Goal: Task Accomplishment & Management: Manage account settings

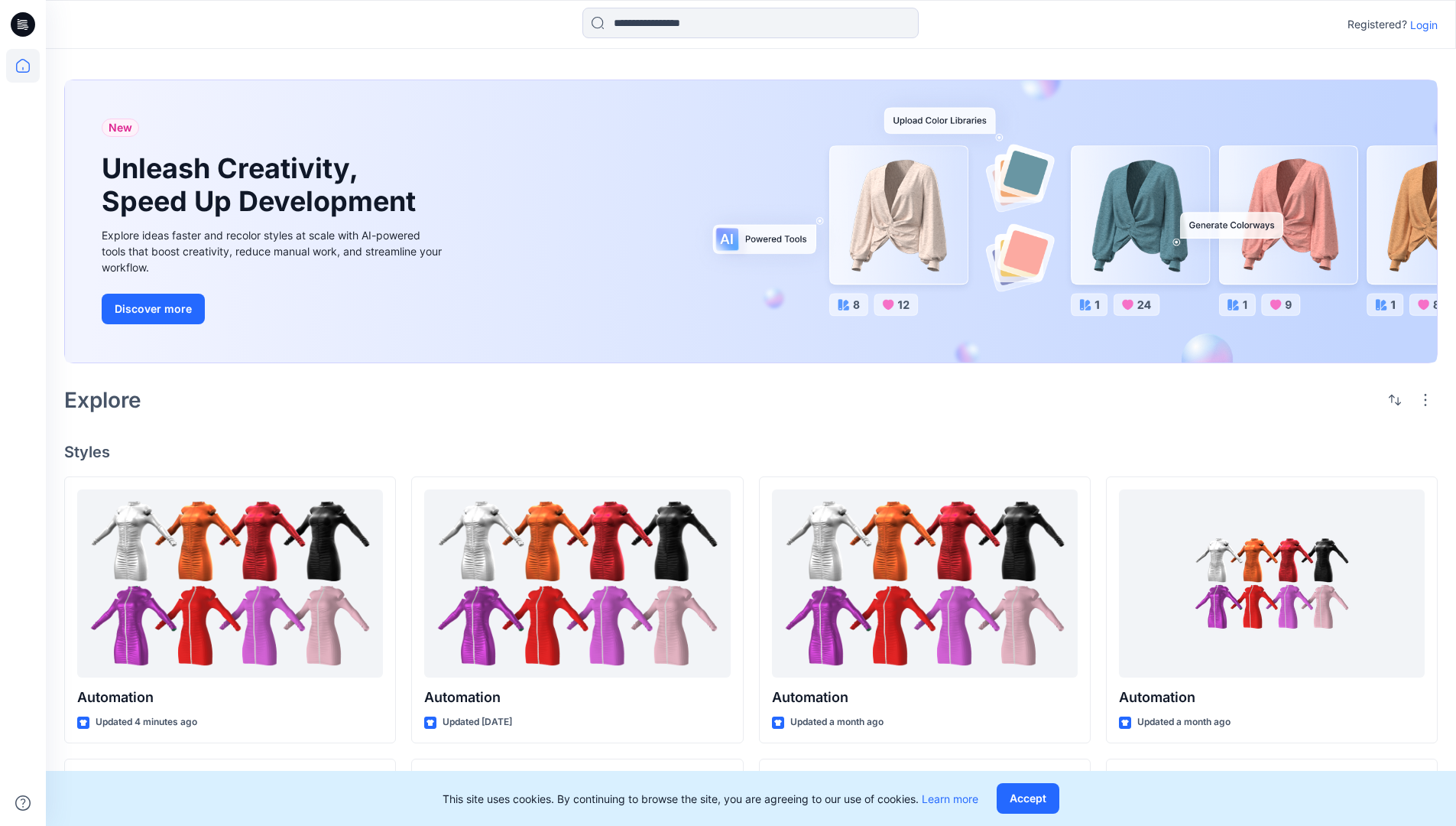
click at [1420, 24] on p "Login" at bounding box center [1424, 24] width 27 height 16
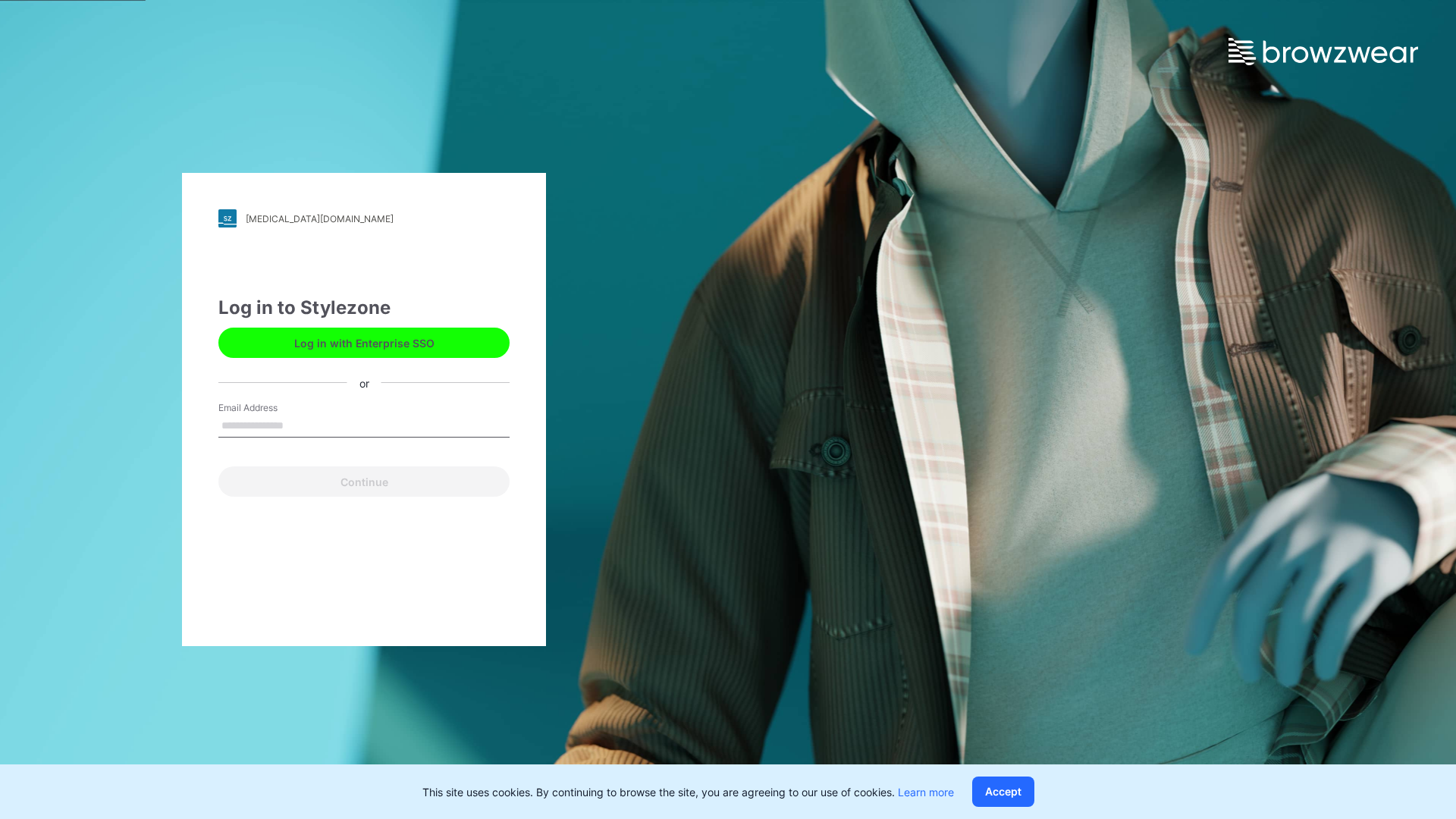
click at [299, 425] on input "Email Address" at bounding box center [364, 426] width 292 height 23
type input "**********"
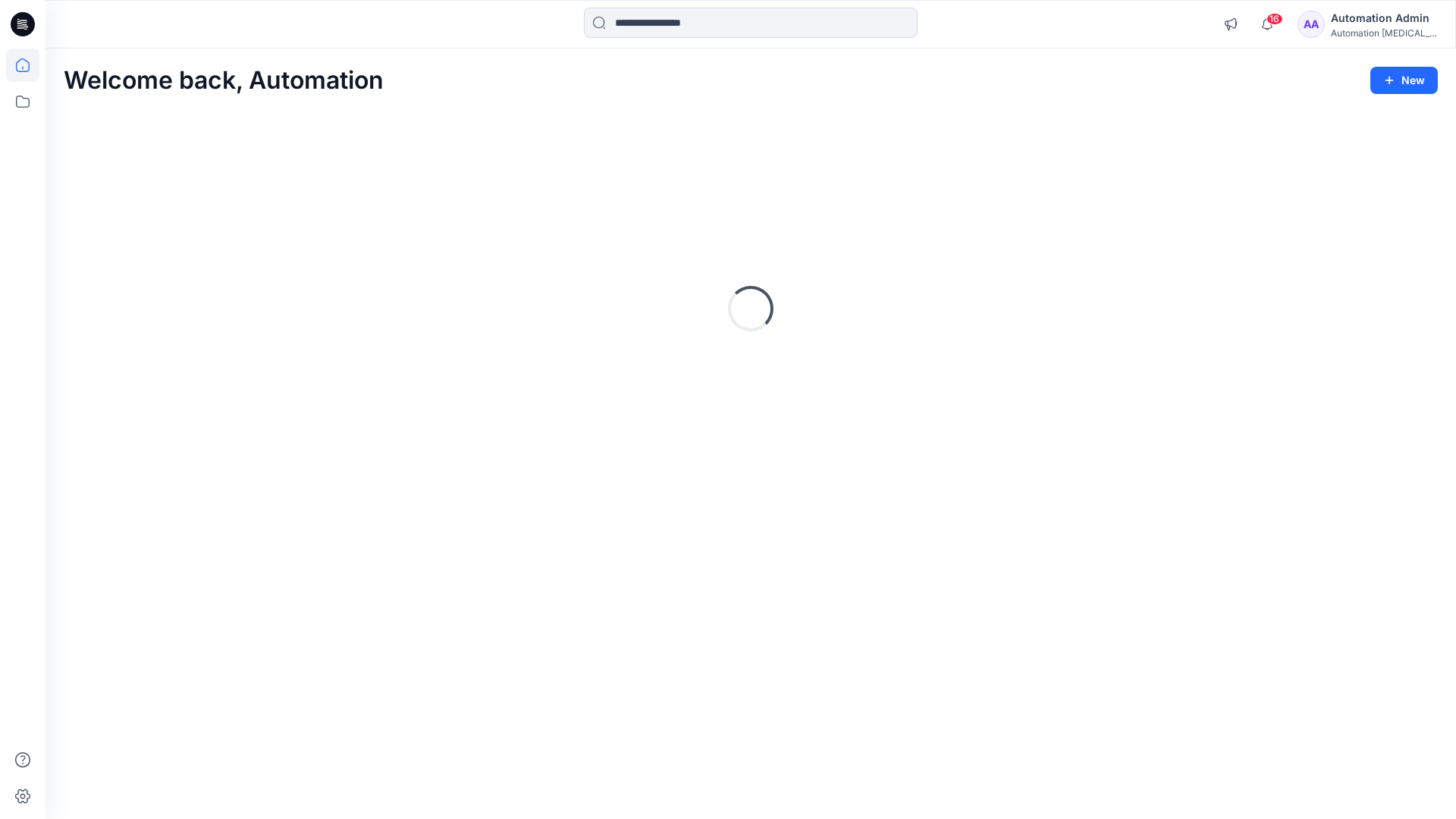
click at [29, 65] on icon at bounding box center [23, 65] width 13 height 13
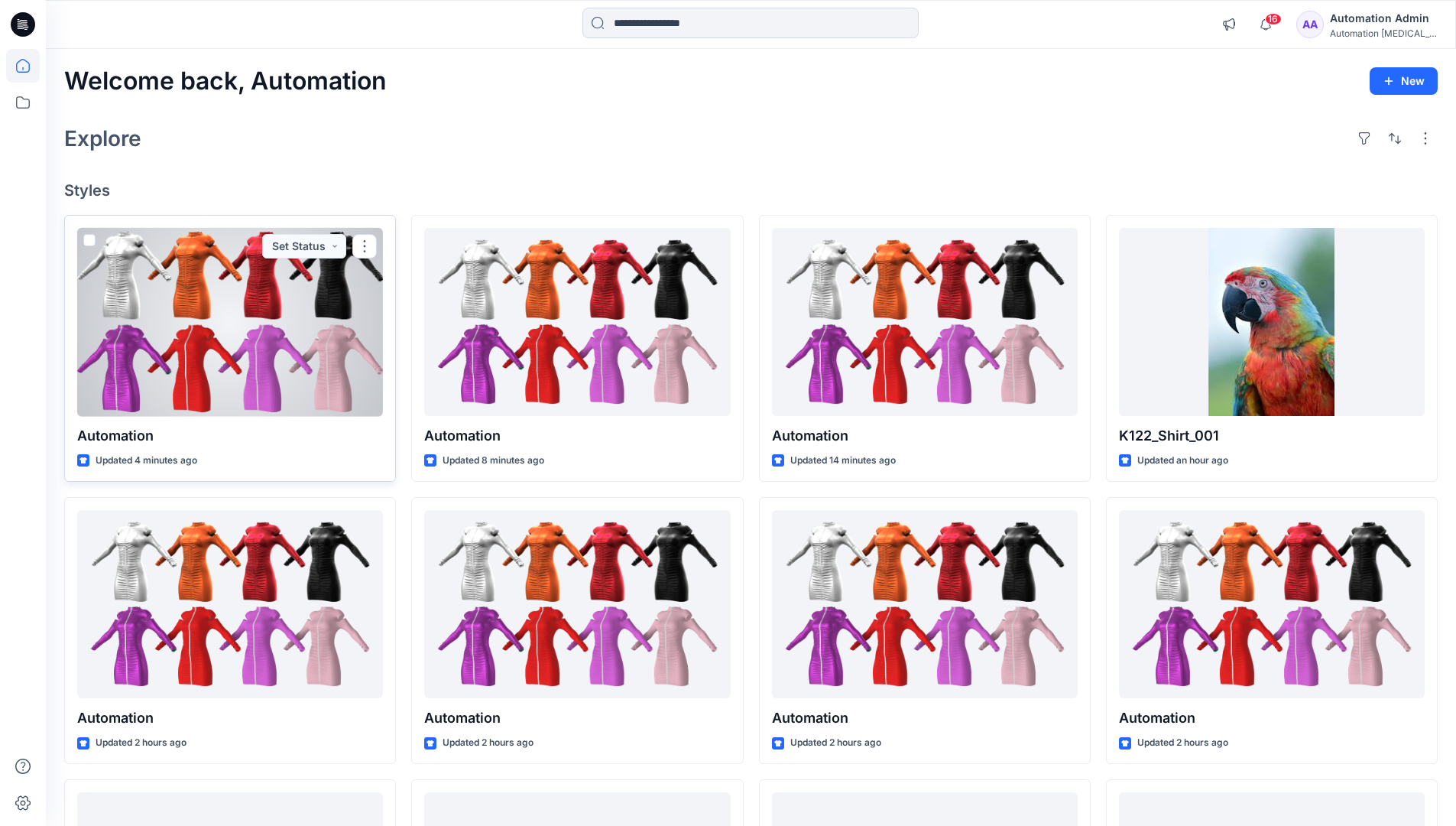
click at [86, 242] on span at bounding box center [89, 240] width 13 height 13
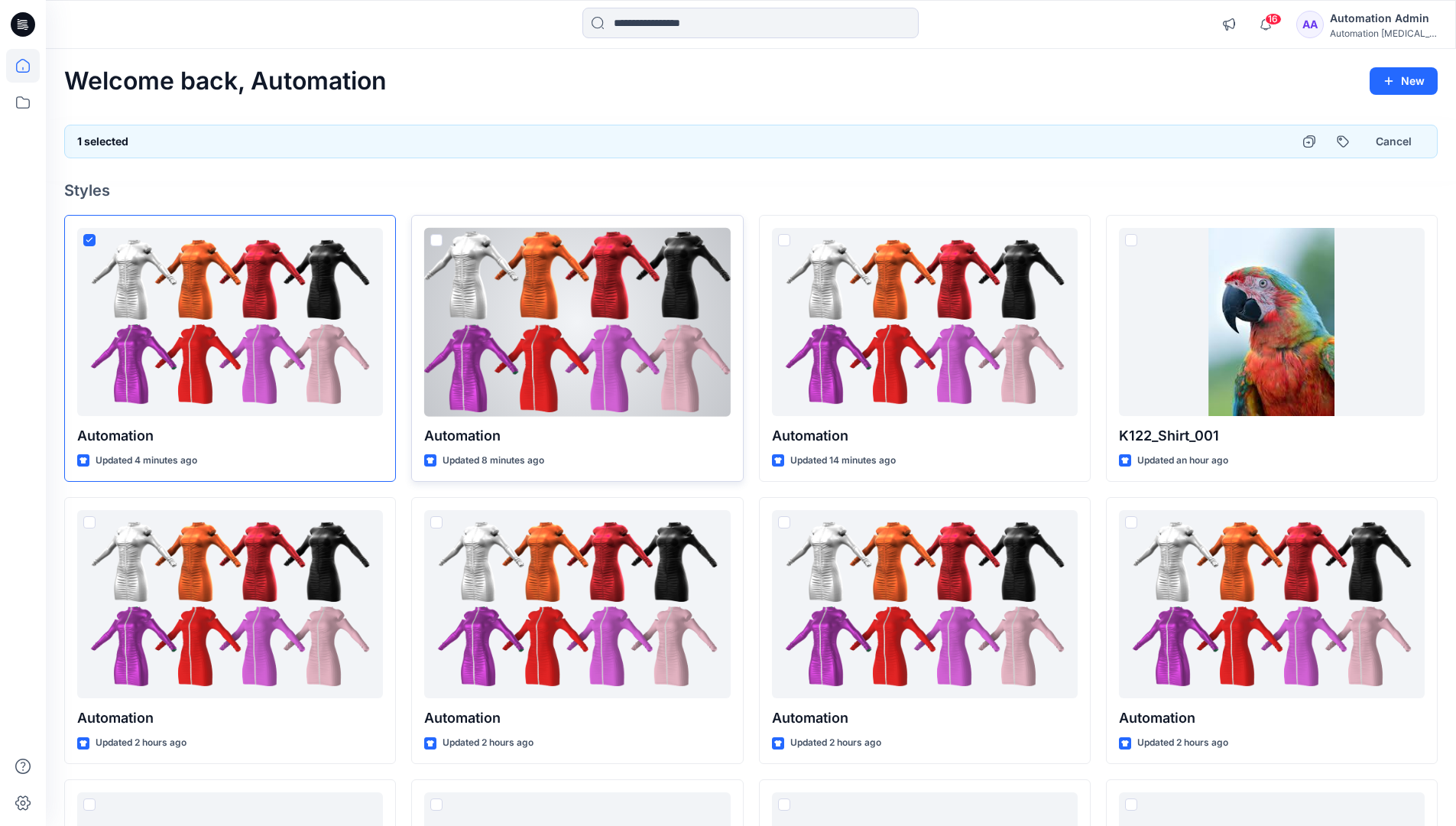
click at [436, 242] on span at bounding box center [436, 240] width 13 height 13
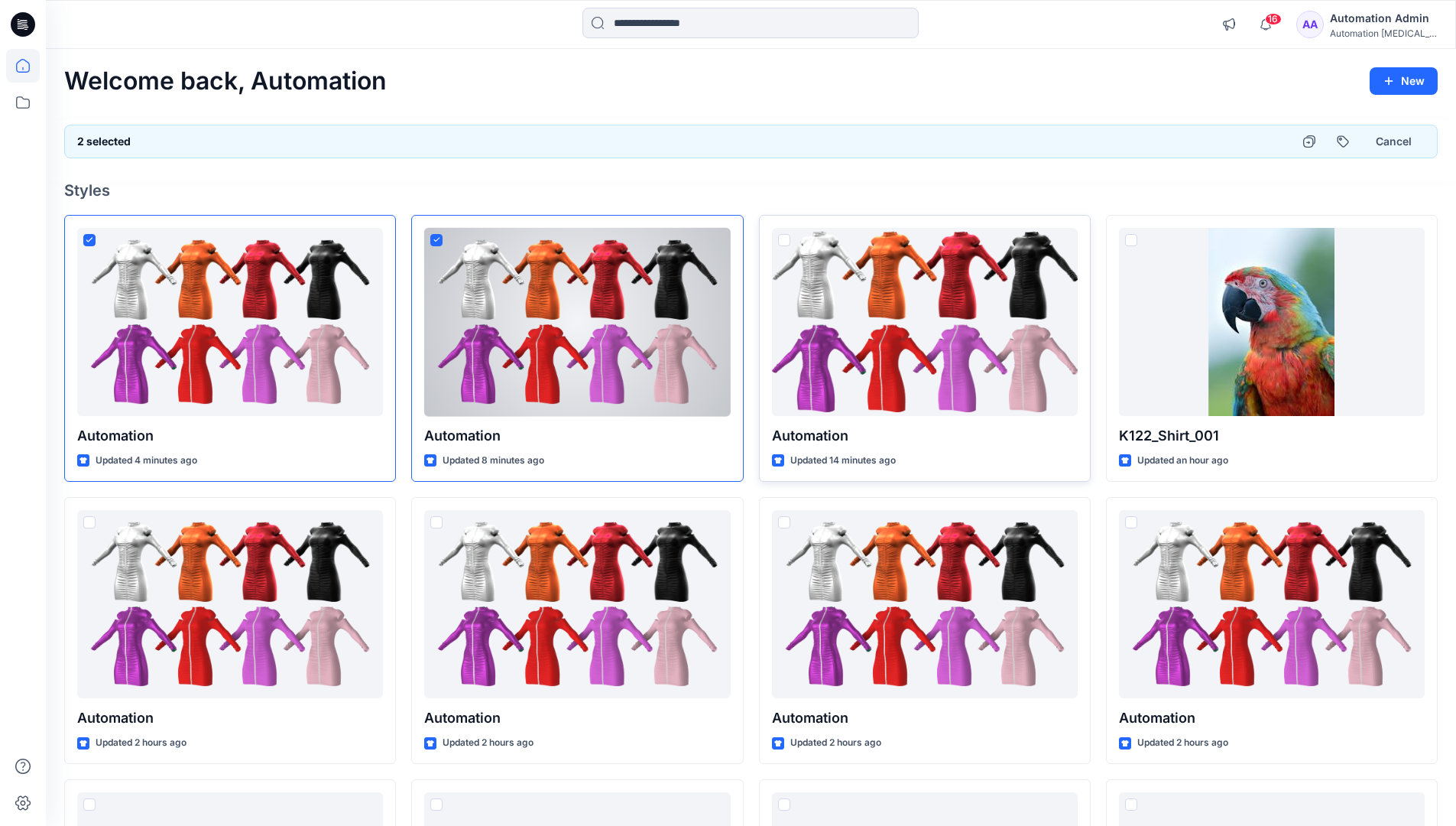
click at [787, 243] on span at bounding box center [784, 240] width 13 height 13
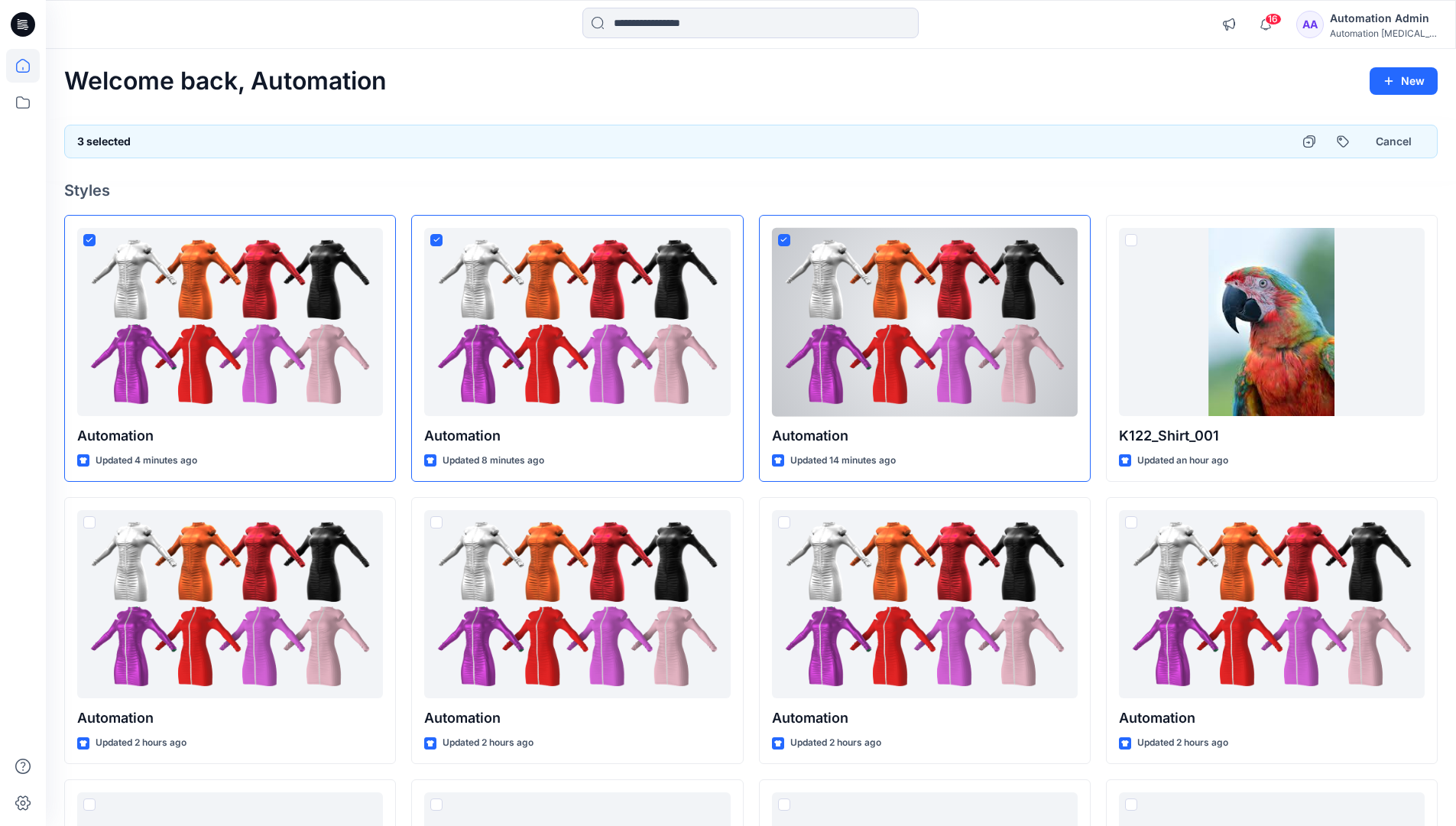
click at [1237, 136] on div "3 selected Cancel" at bounding box center [750, 141] width 1374 height 34
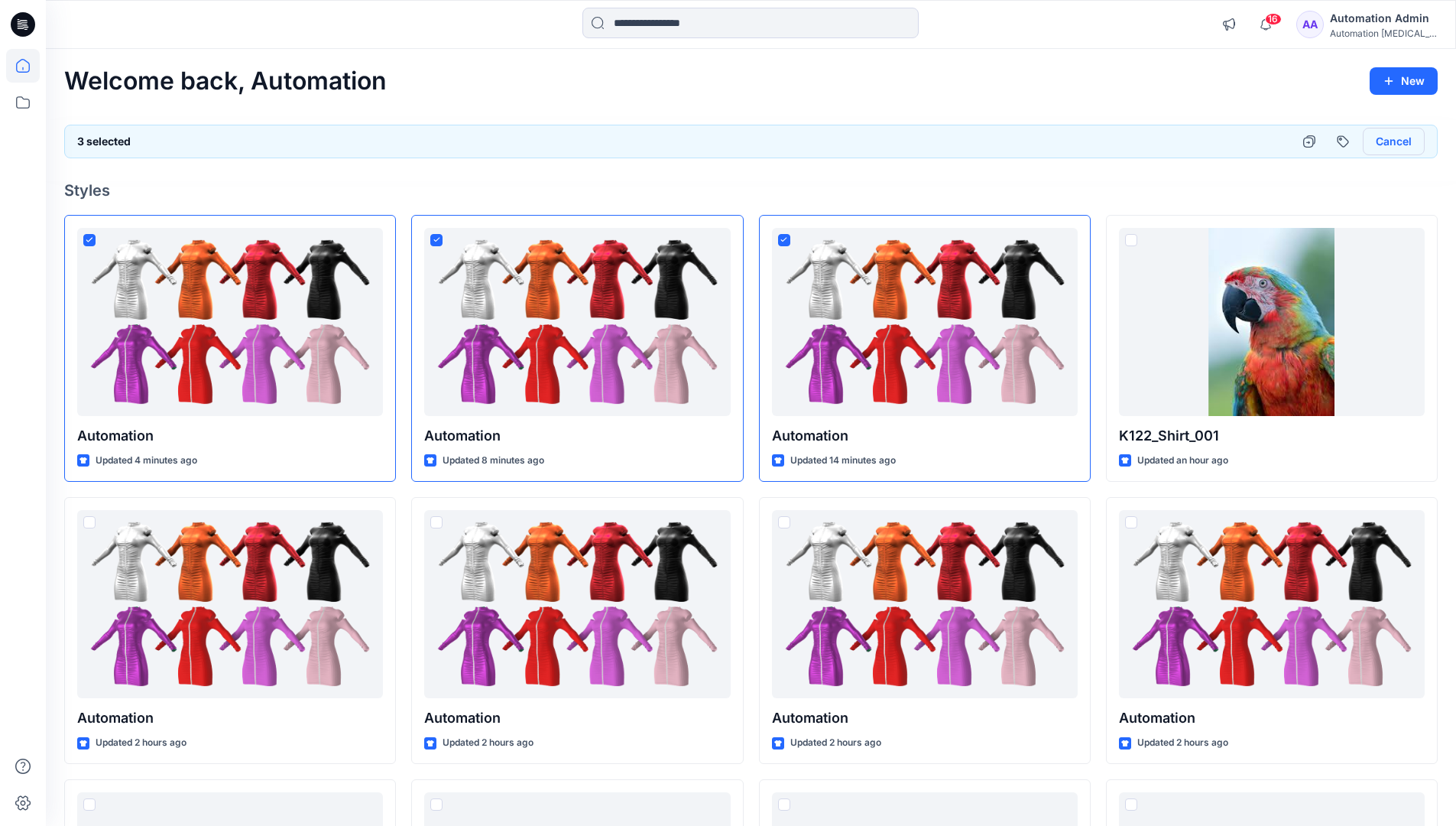
click at [1385, 144] on button "Cancel" at bounding box center [1394, 141] width 62 height 27
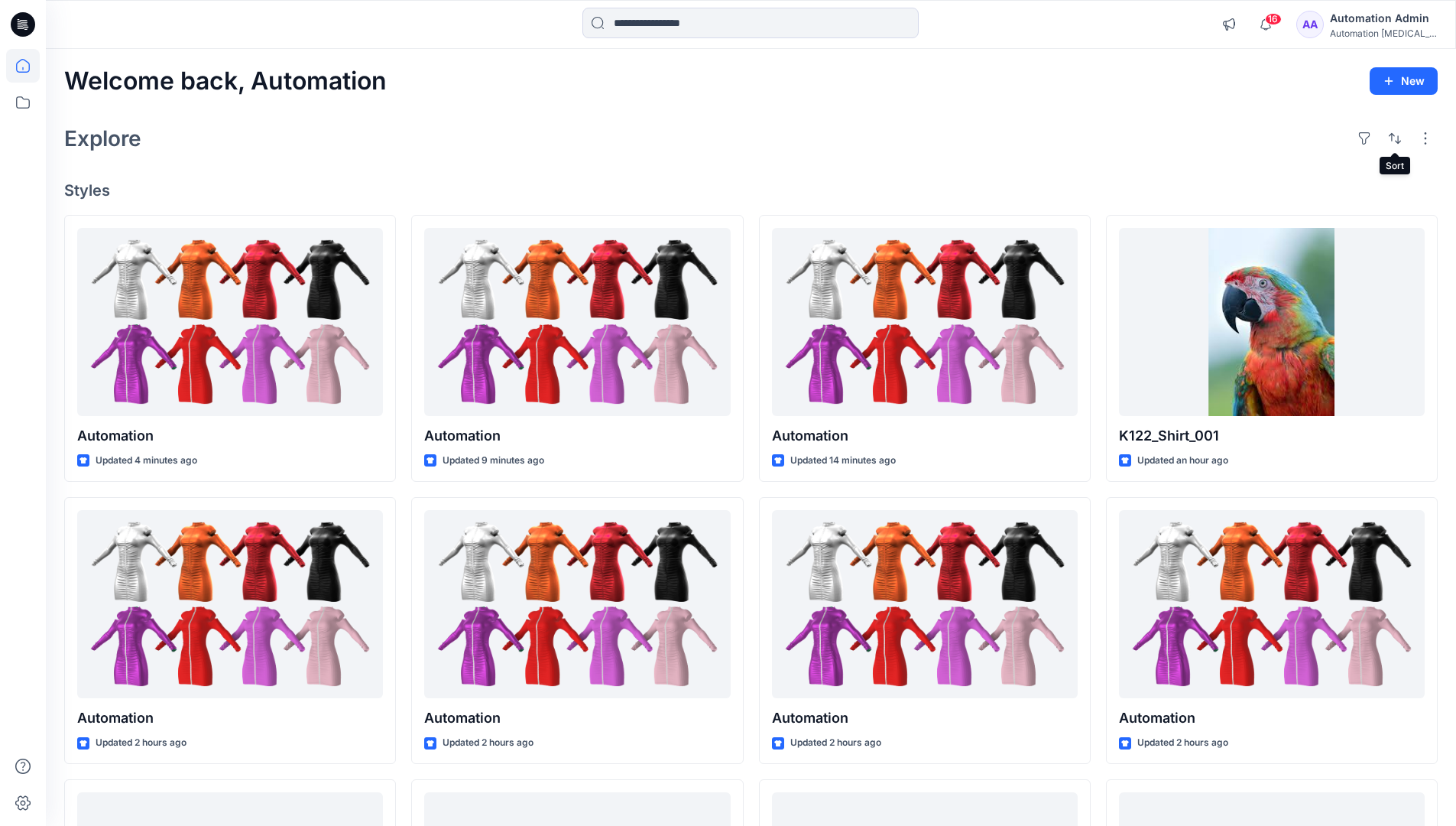
click at [1375, 21] on div "Automation Admin" at bounding box center [1383, 17] width 107 height 18
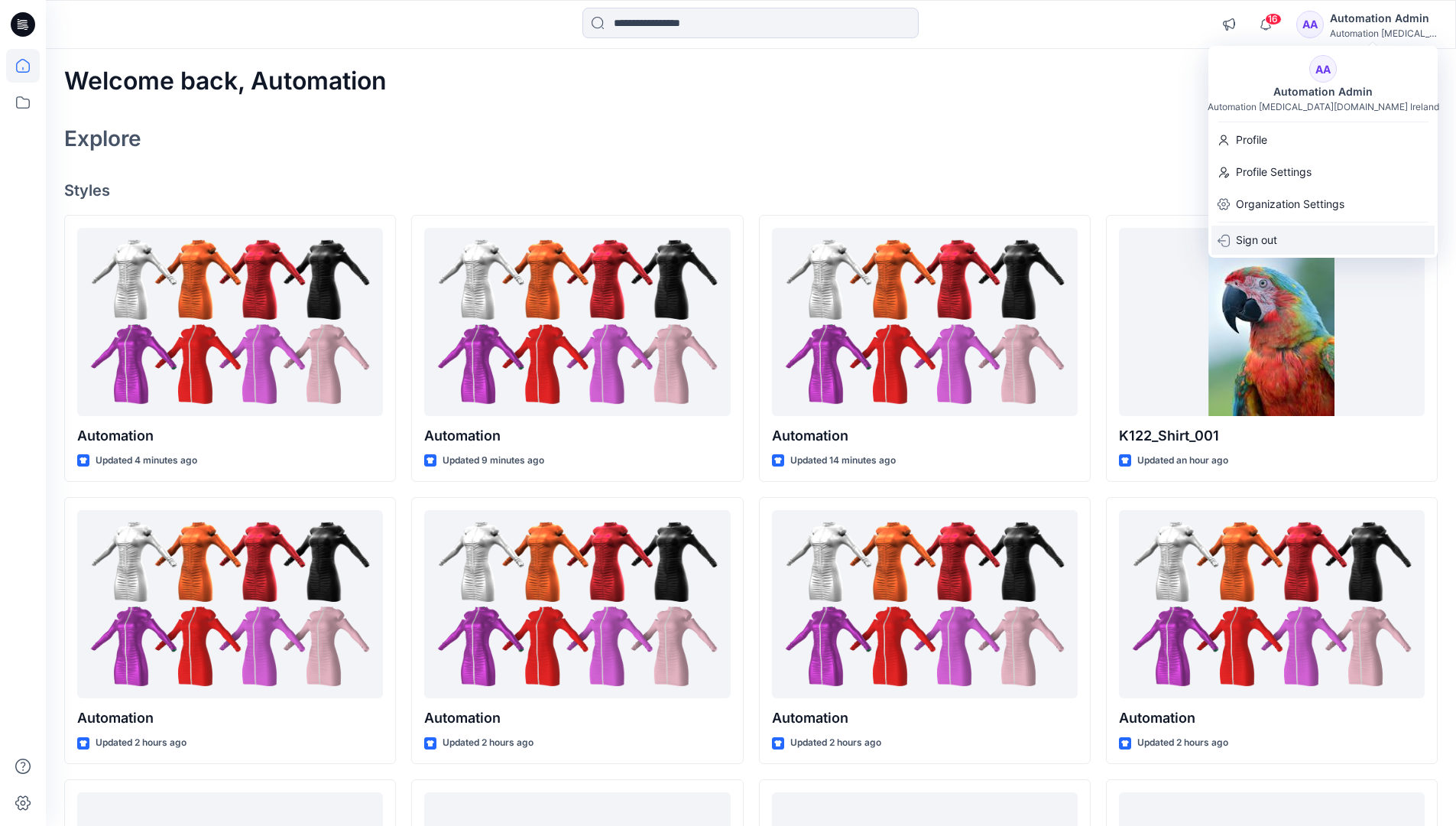
click at [1331, 236] on div "Sign out" at bounding box center [1323, 240] width 223 height 29
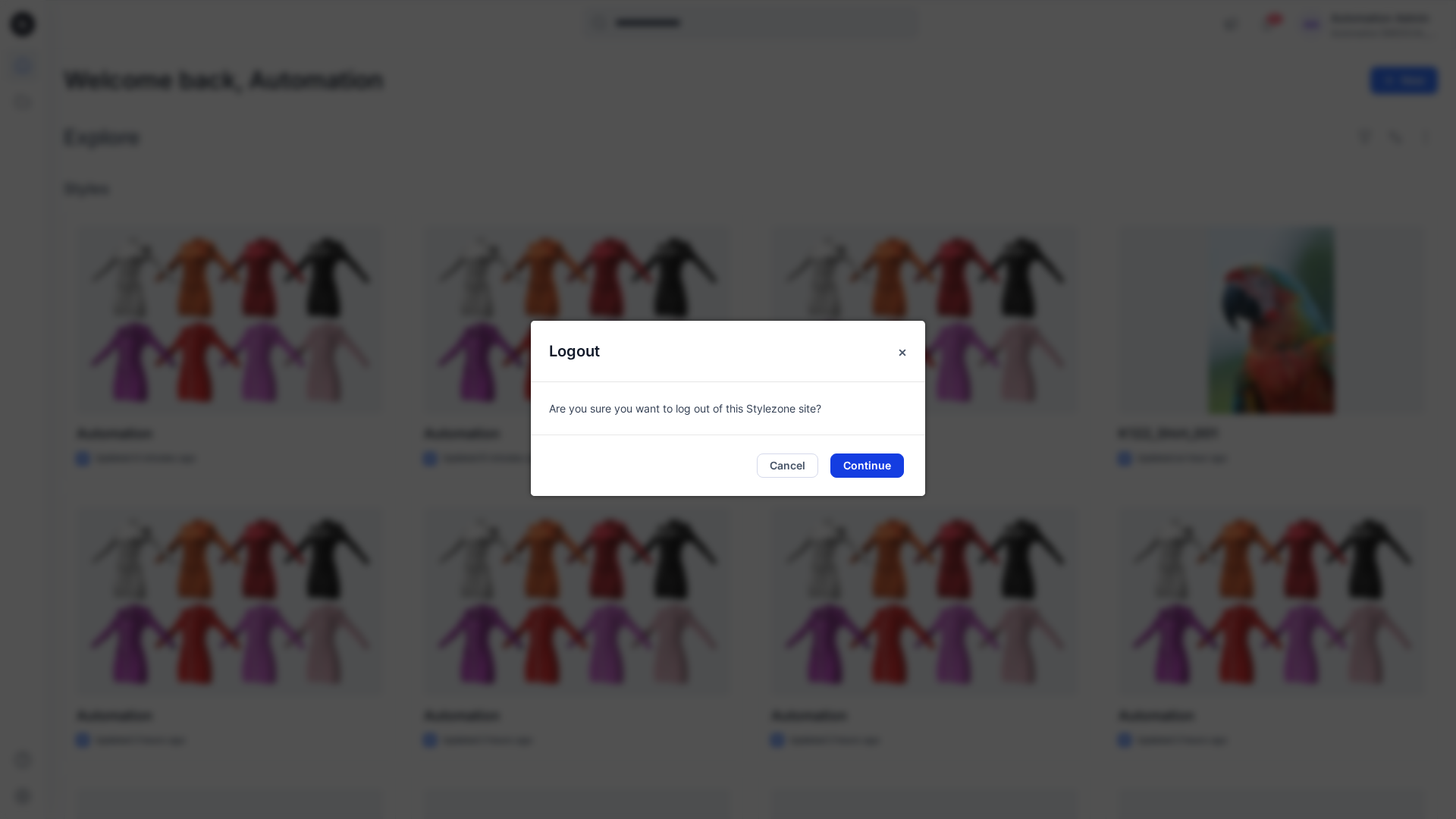
click at [876, 463] on button "Continue" at bounding box center [867, 465] width 74 height 24
